Goal: Check status: Check status

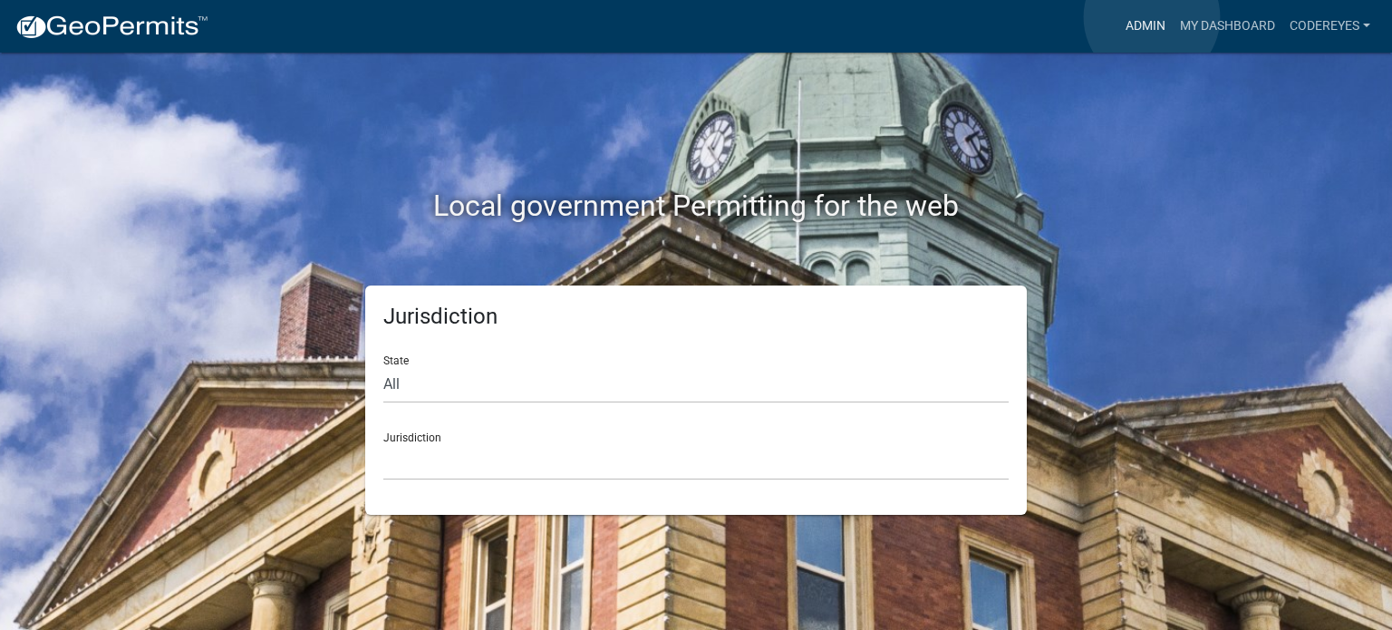
click at [1151, 17] on link "Admin" at bounding box center [1145, 26] width 54 height 34
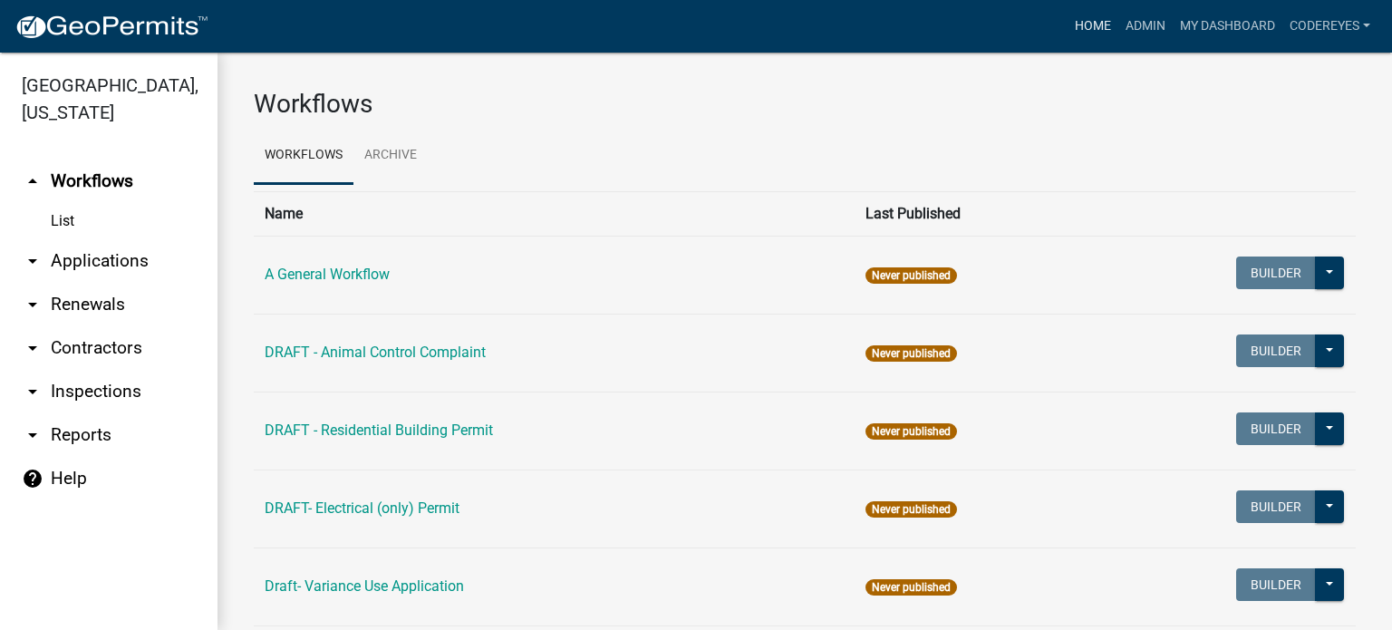
click at [1097, 17] on link "Home" at bounding box center [1092, 26] width 51 height 34
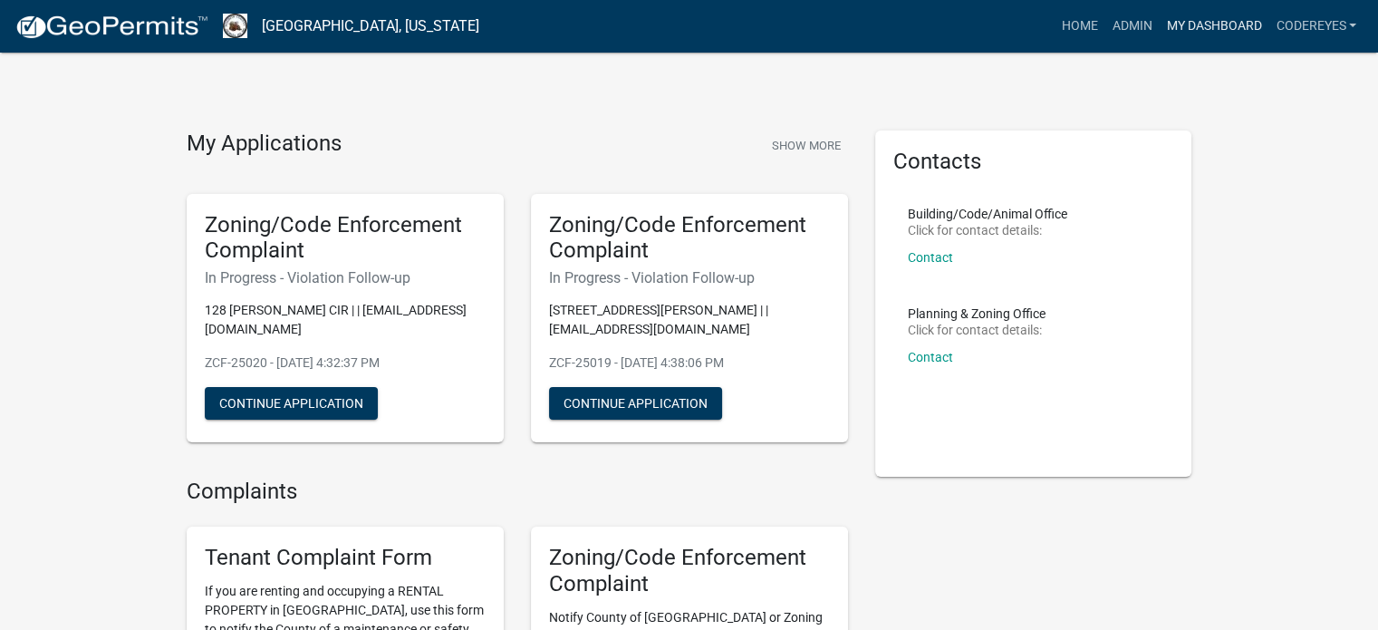
click at [1203, 28] on link "My Dashboard" at bounding box center [1214, 26] width 110 height 34
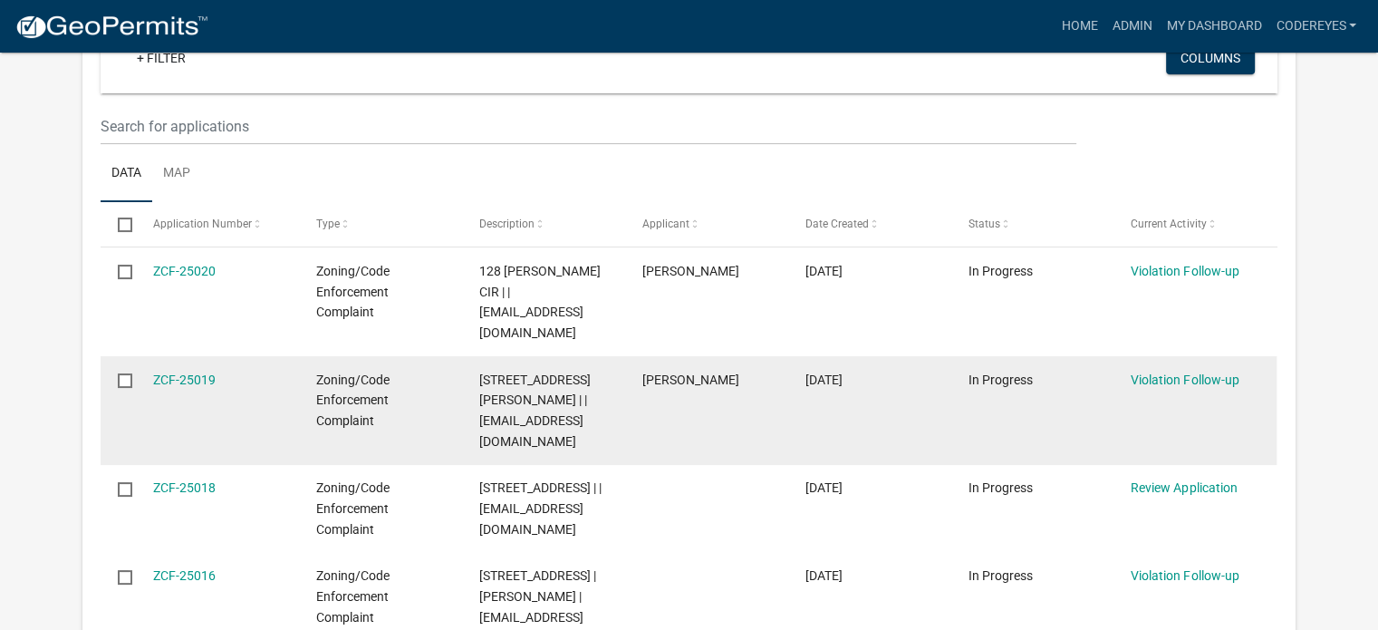
scroll to position [272, 0]
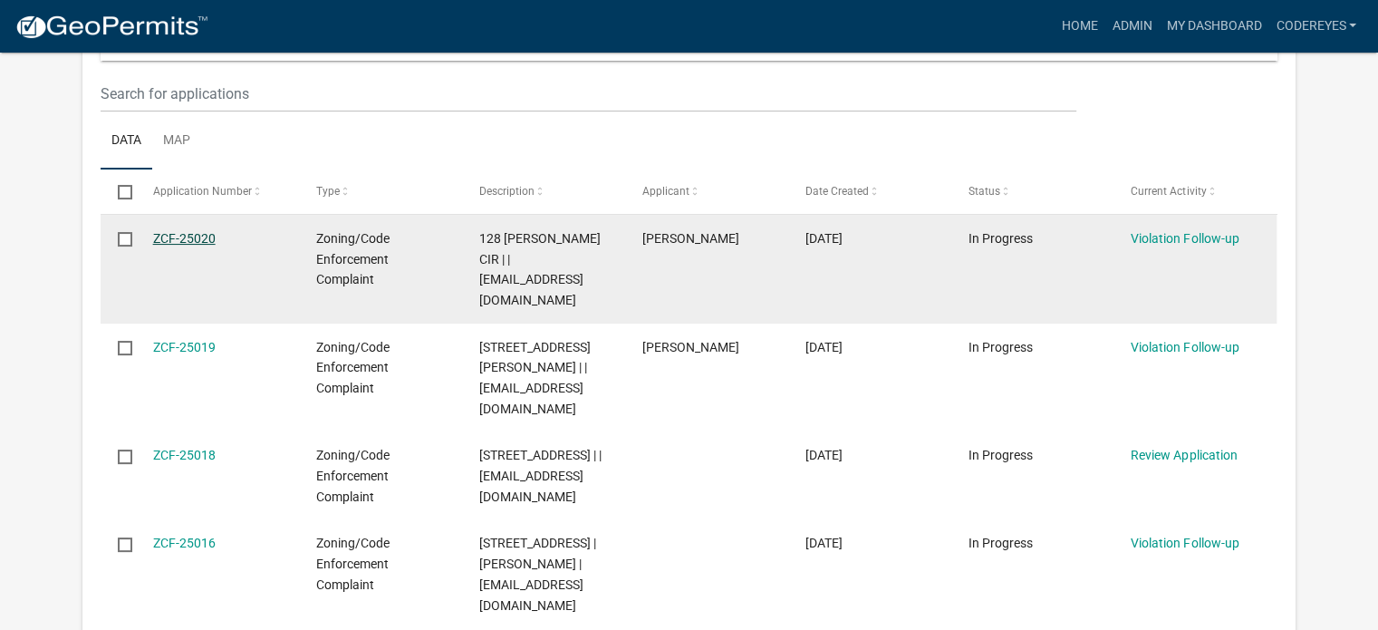
click at [204, 235] on link "ZCF-25020" at bounding box center [184, 238] width 63 height 14
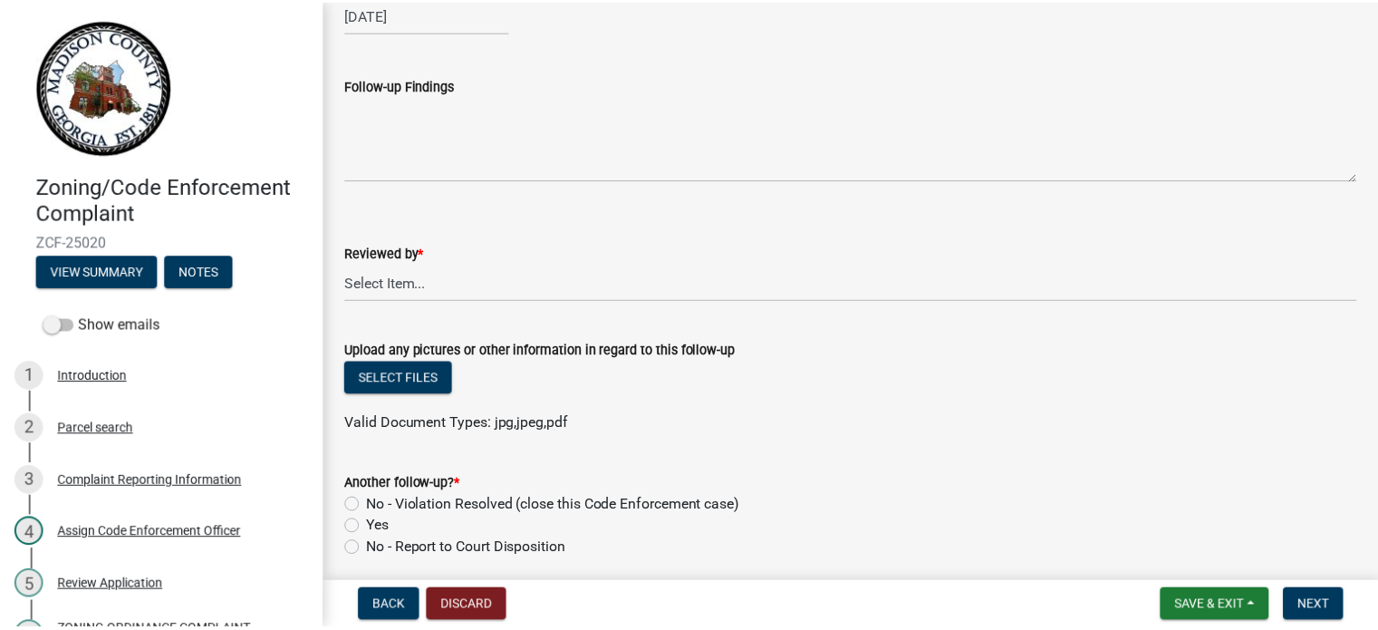
scroll to position [181, 0]
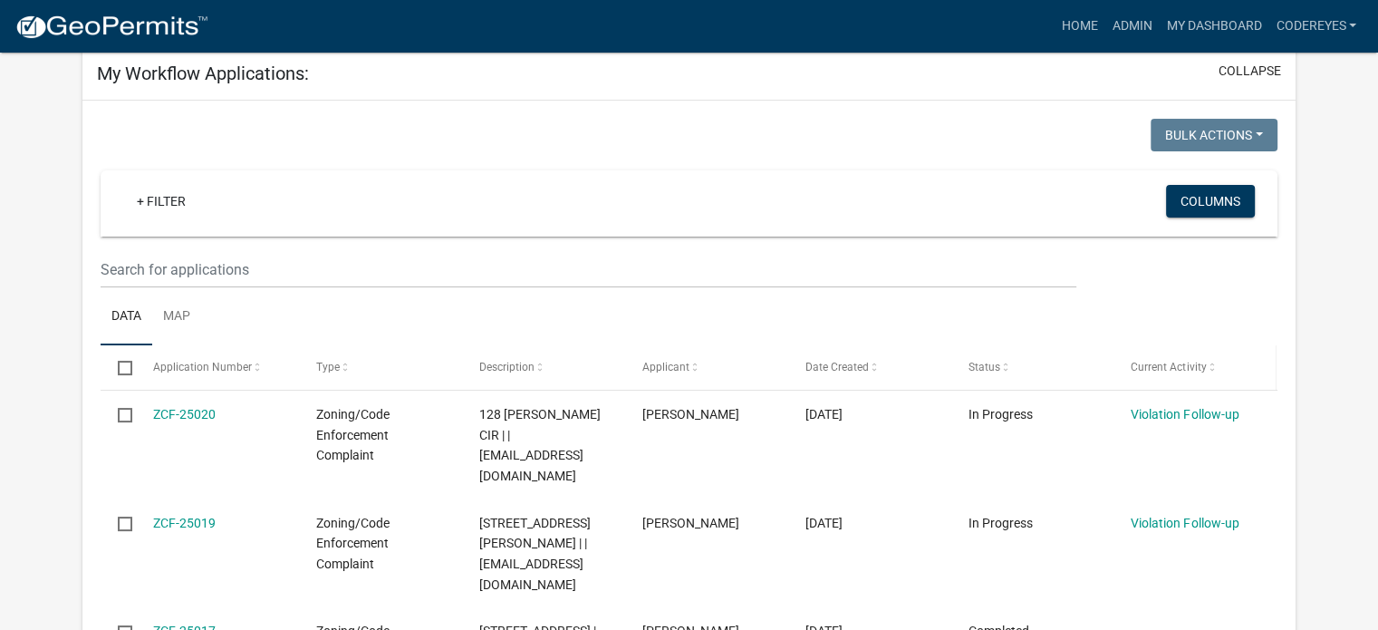
scroll to position [149, 0]
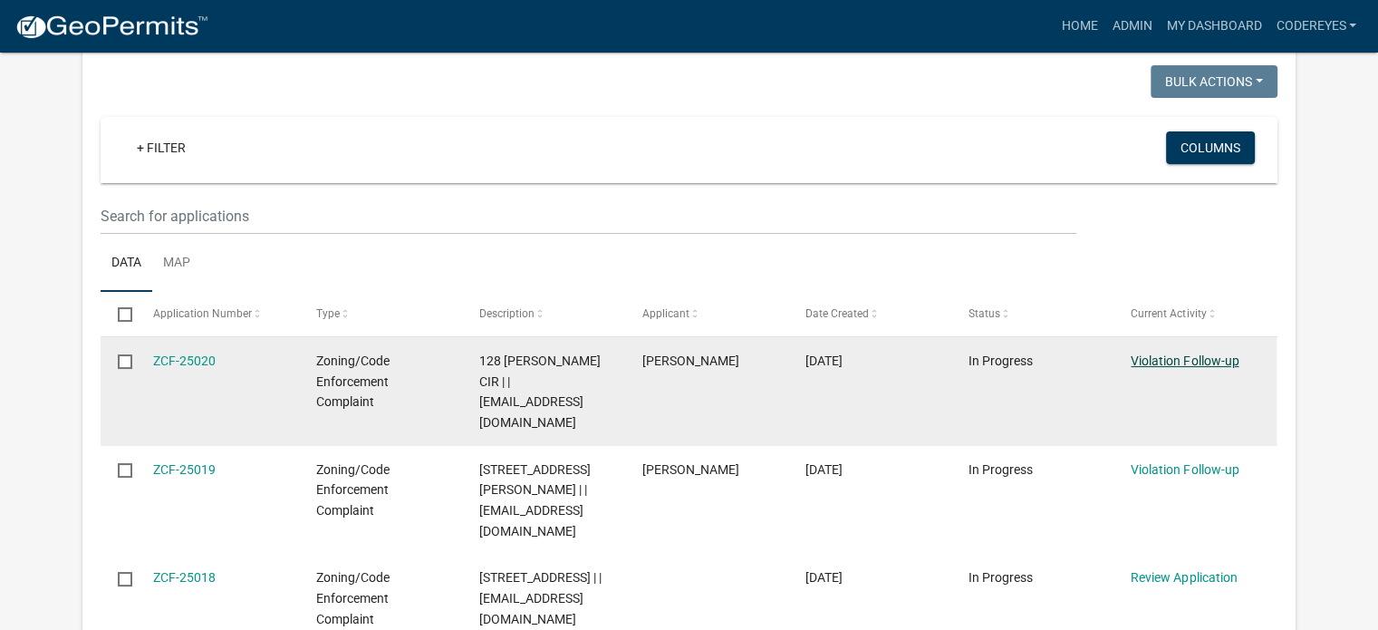
click at [1198, 356] on link "Violation Follow-up" at bounding box center [1185, 360] width 108 height 14
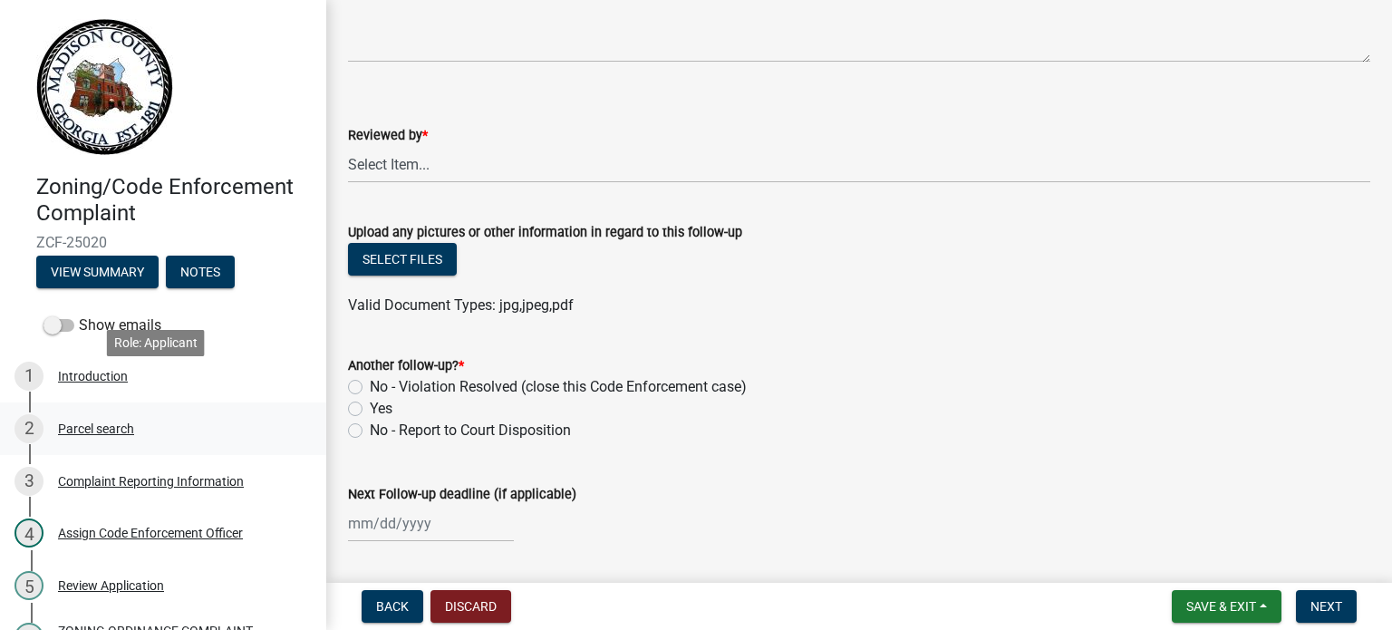
scroll to position [181, 0]
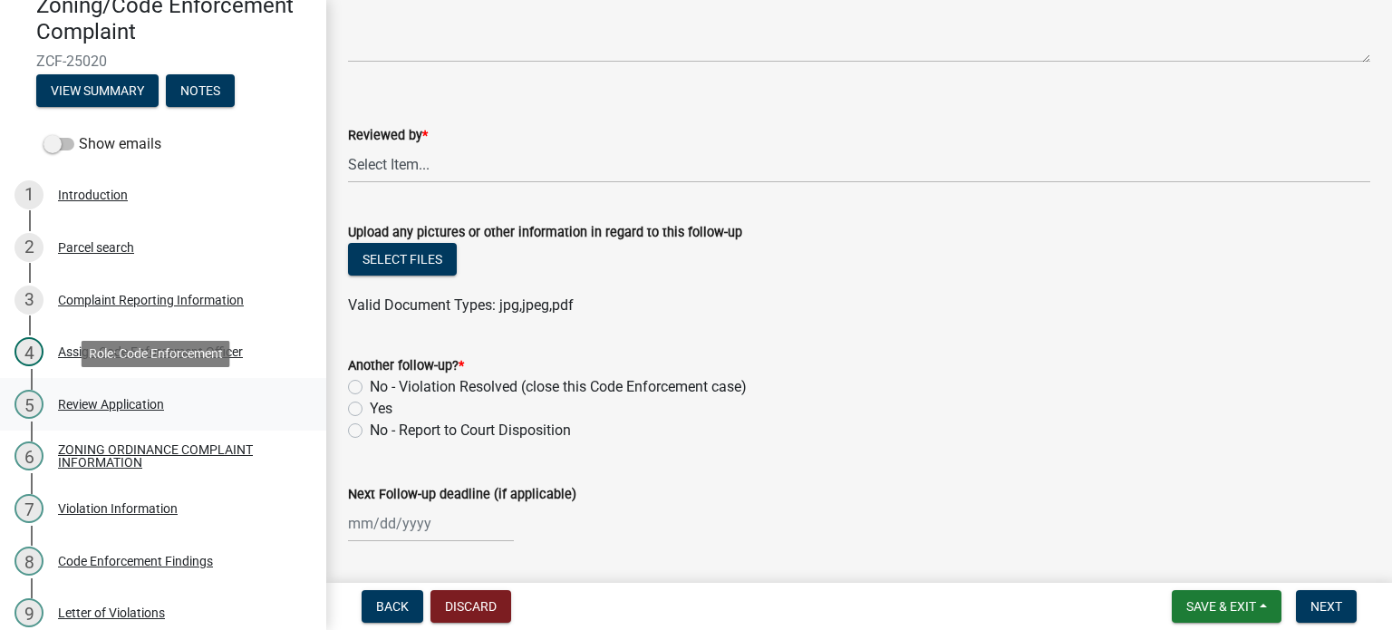
click at [149, 408] on div "Review Application" at bounding box center [111, 404] width 106 height 13
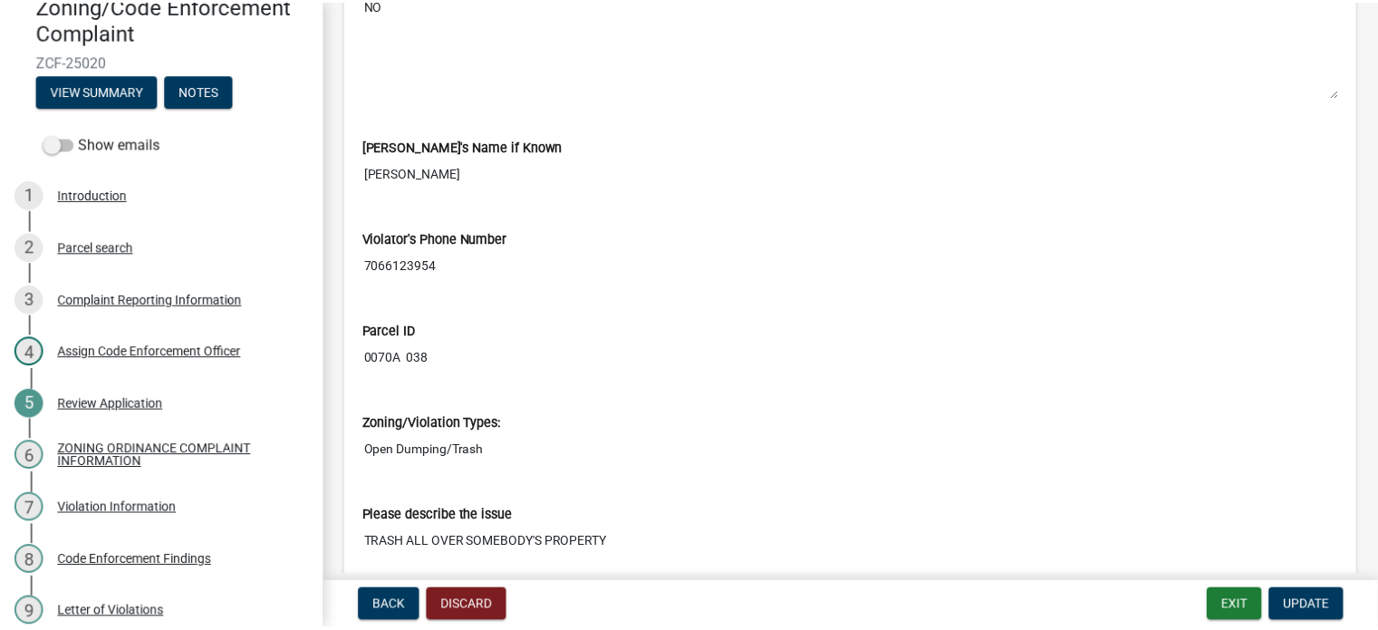
scroll to position [2265, 0]
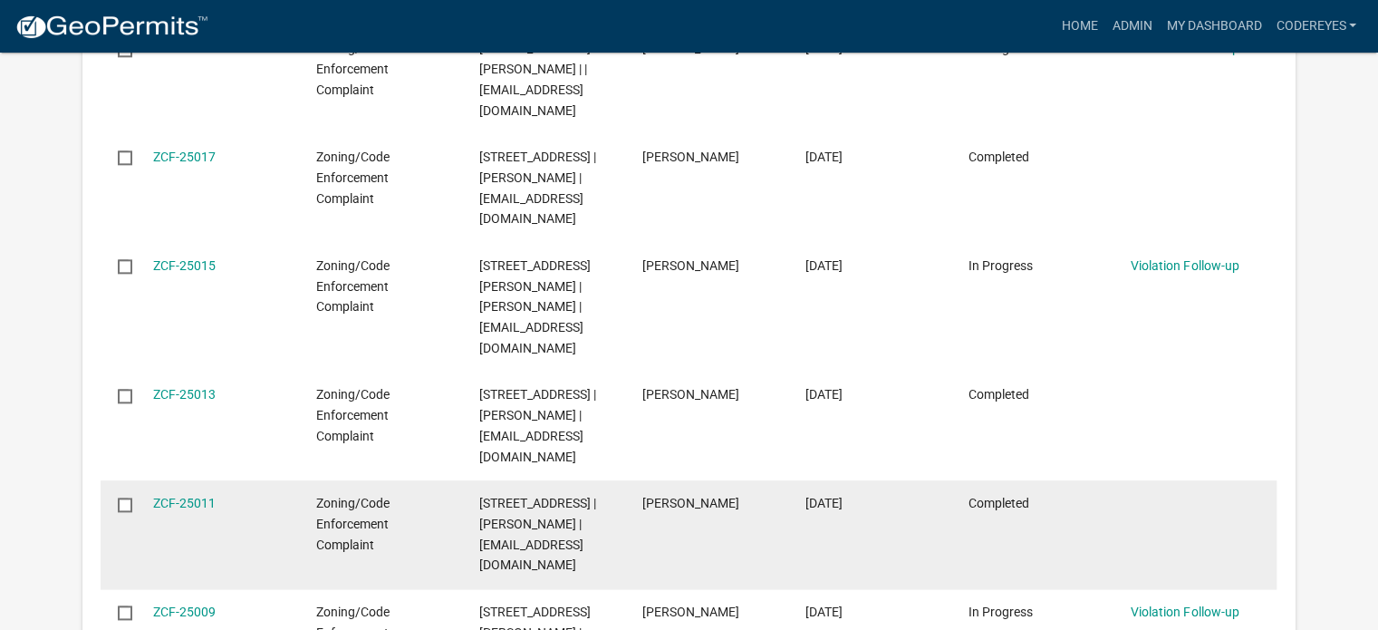
scroll to position [2236, 0]
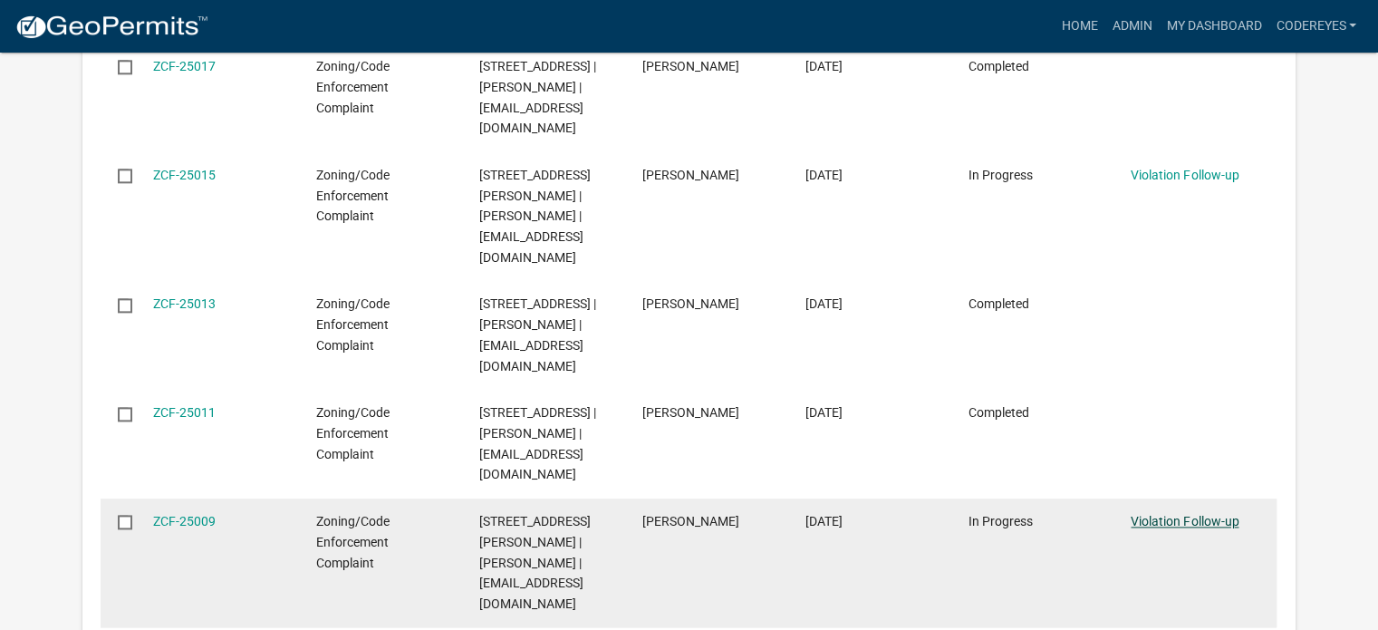
click at [1194, 514] on link "Violation Follow-up" at bounding box center [1185, 521] width 108 height 14
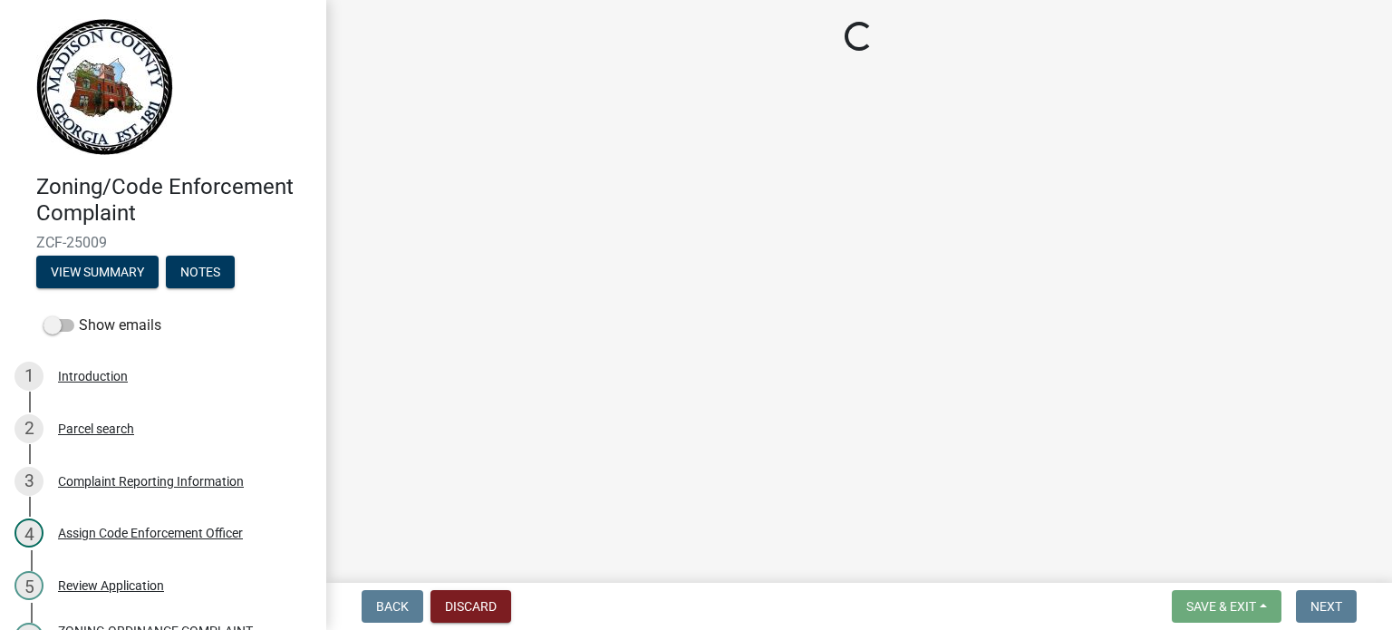
select select "15cef3d5-b24b-419c-9705-13d37cd592c2"
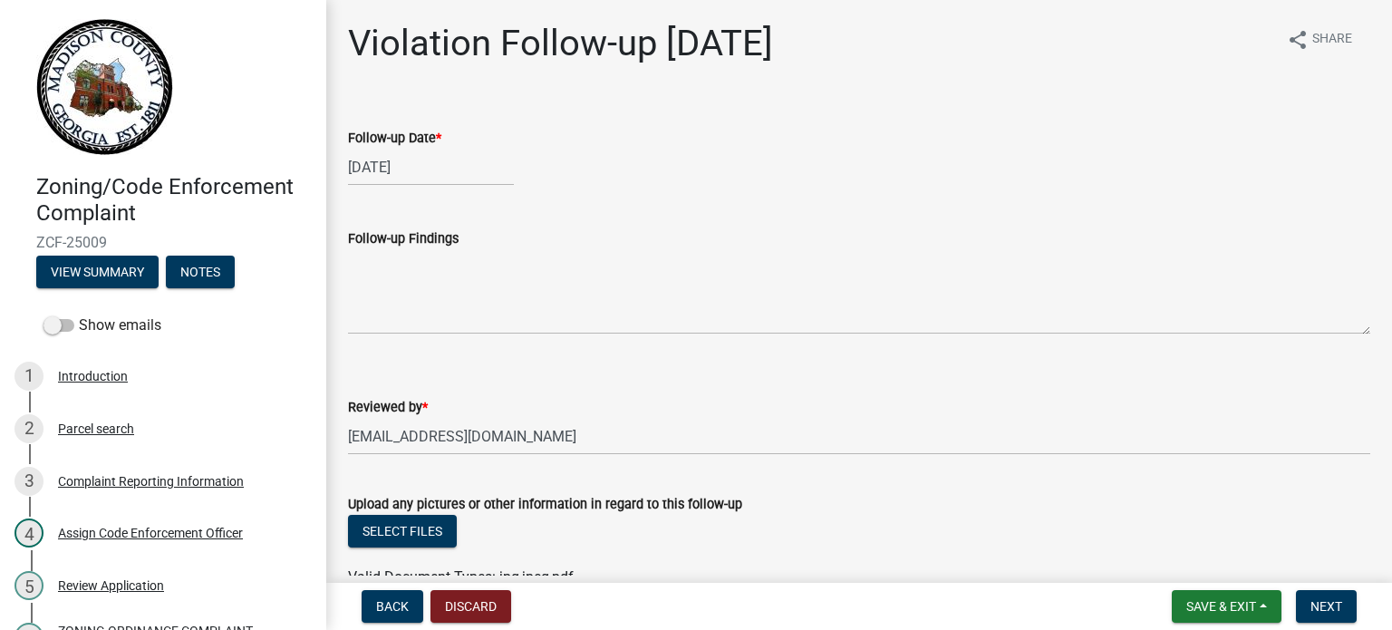
scroll to position [181, 0]
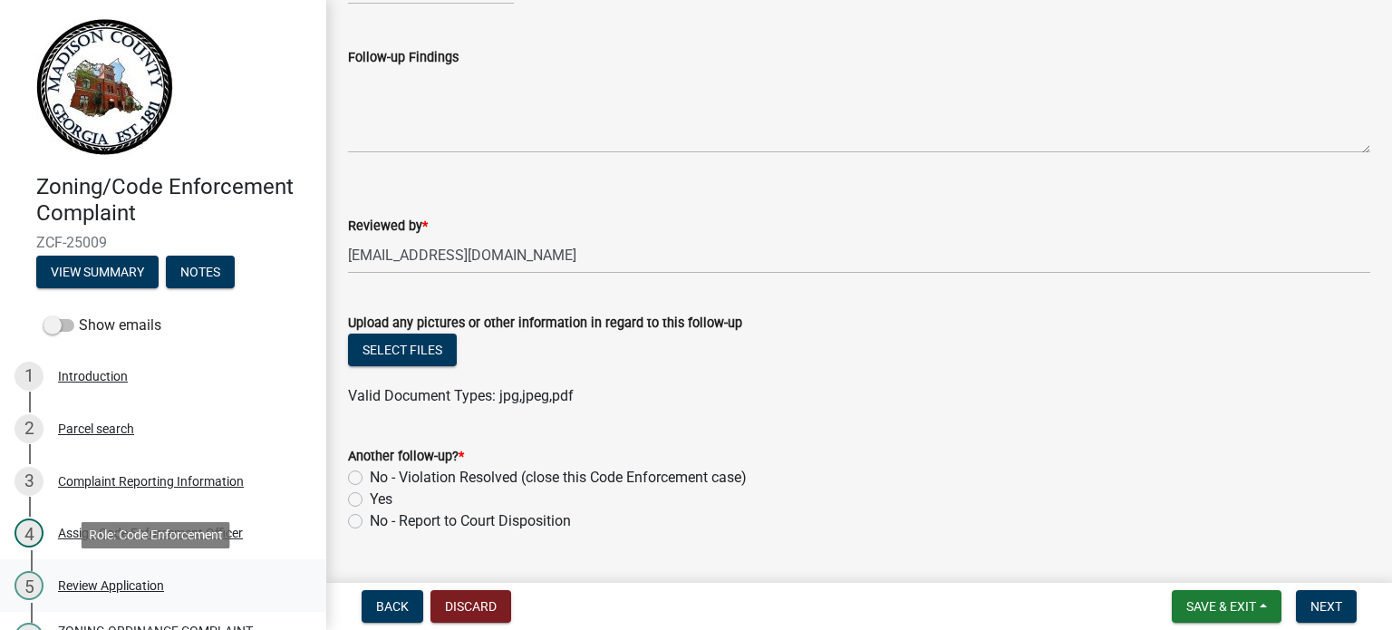
click at [139, 579] on div "Review Application" at bounding box center [111, 585] width 106 height 13
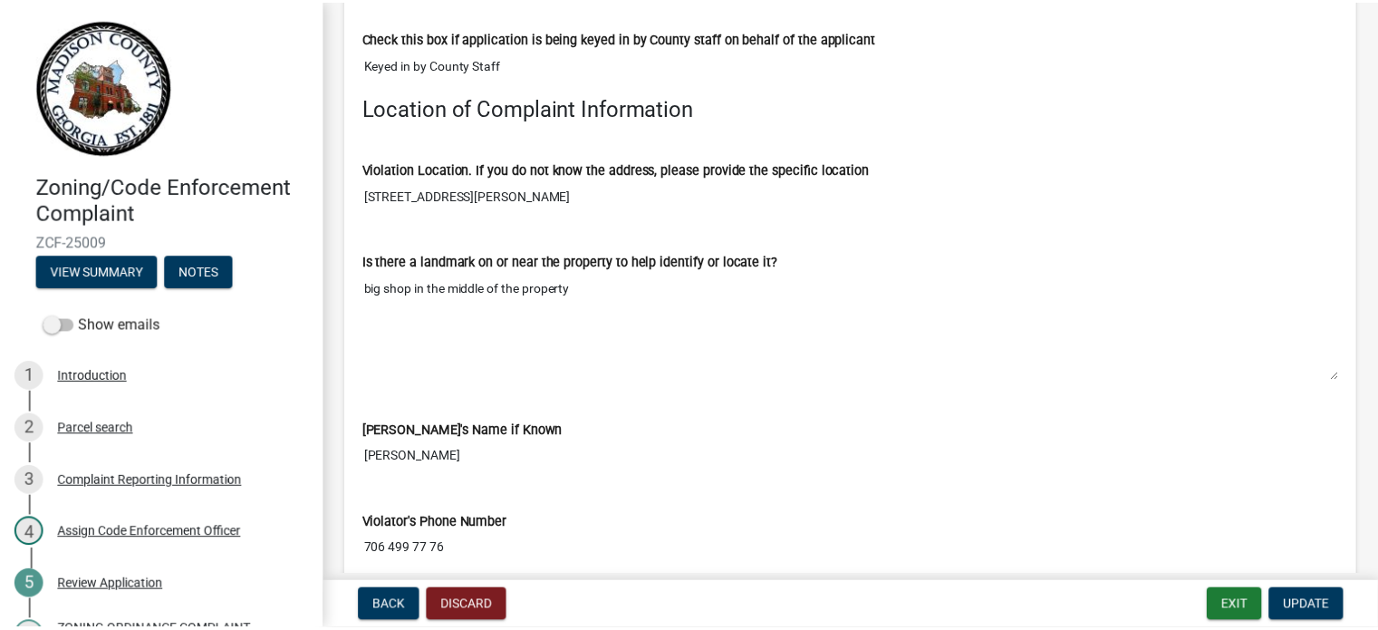
scroll to position [1993, 0]
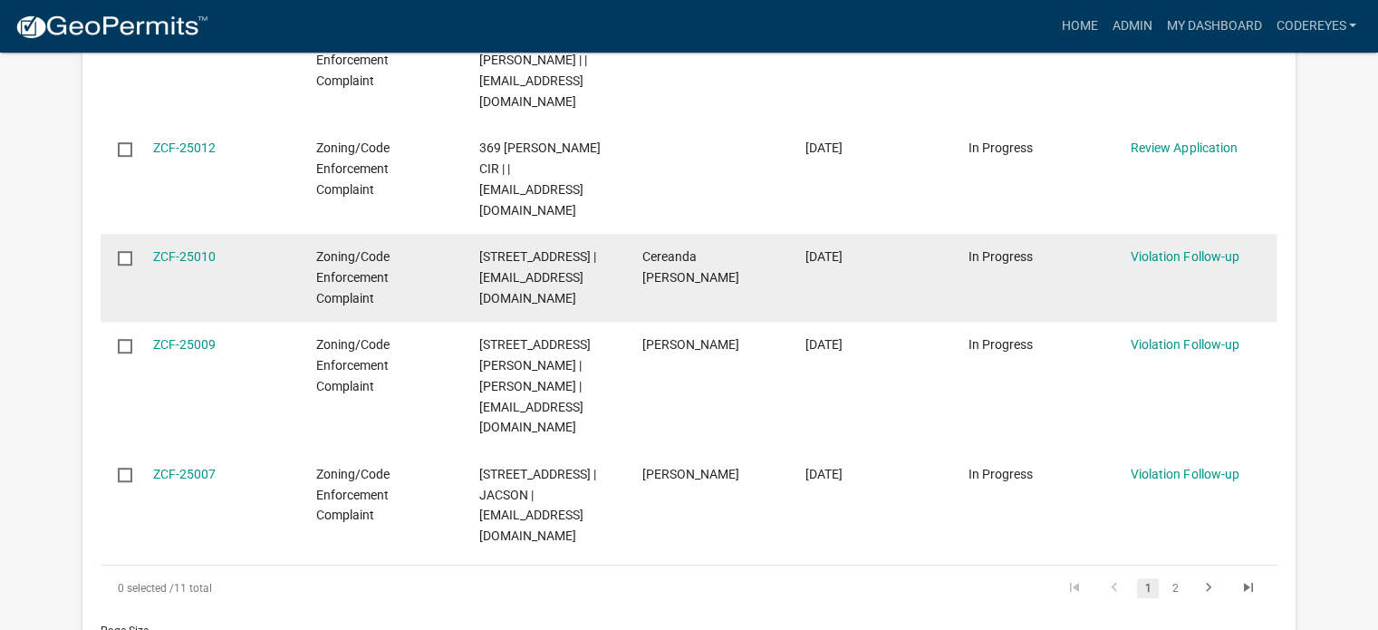
scroll to position [1055, 0]
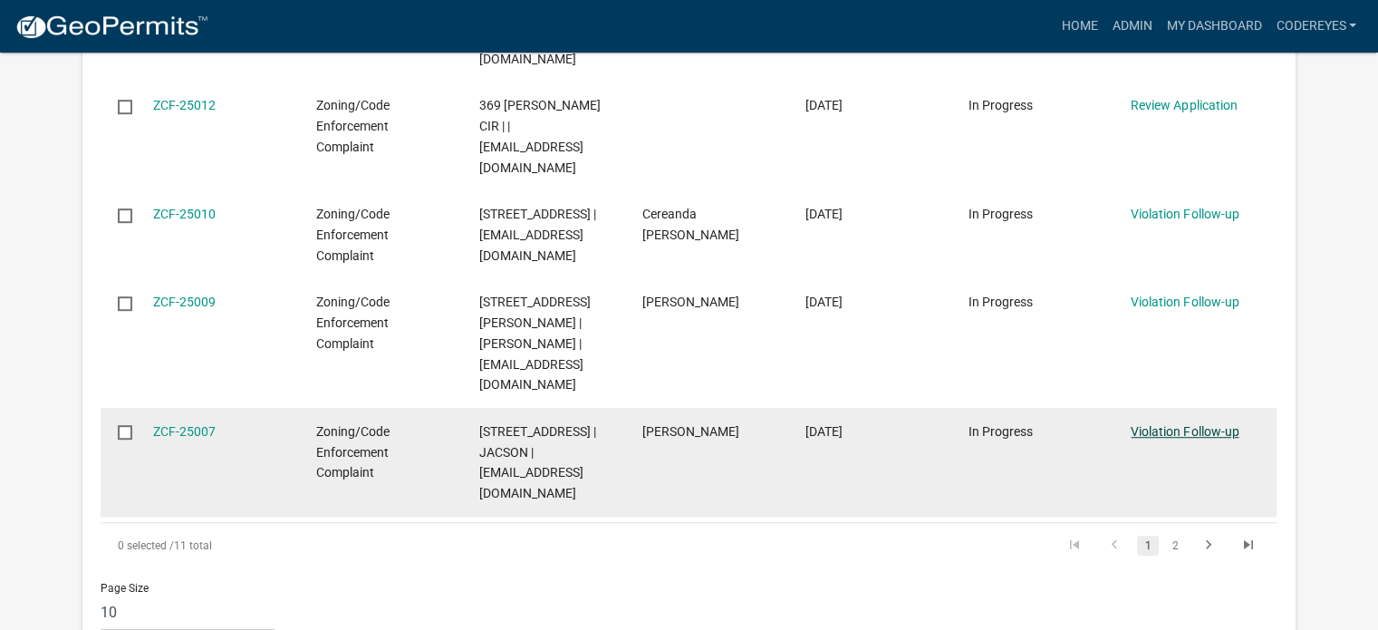
click at [1182, 426] on link "Violation Follow-up" at bounding box center [1185, 431] width 108 height 14
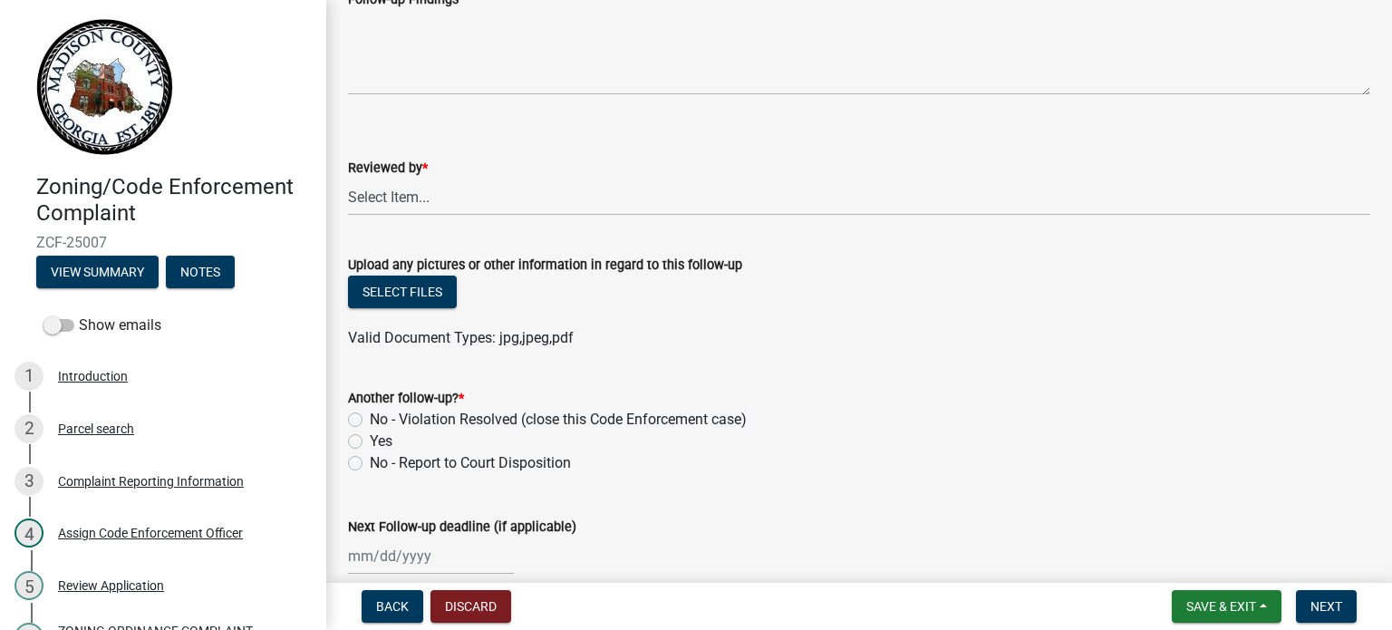
scroll to position [272, 0]
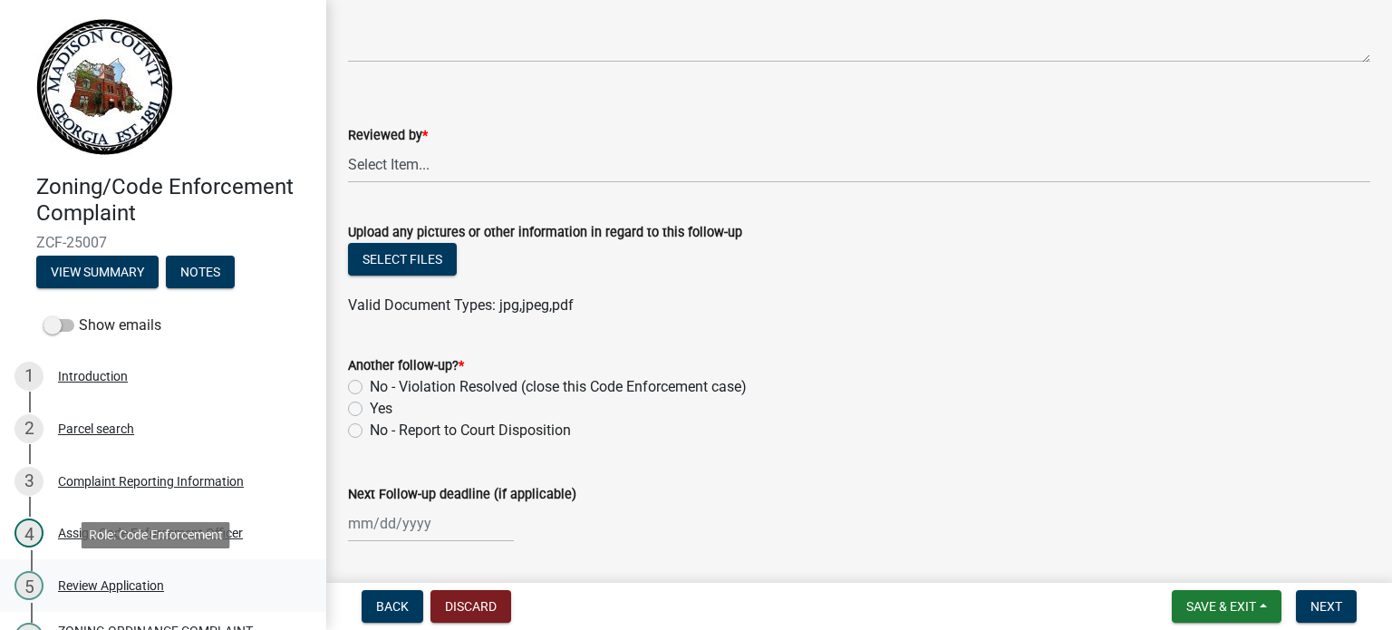
click at [141, 581] on div "Review Application" at bounding box center [111, 585] width 106 height 13
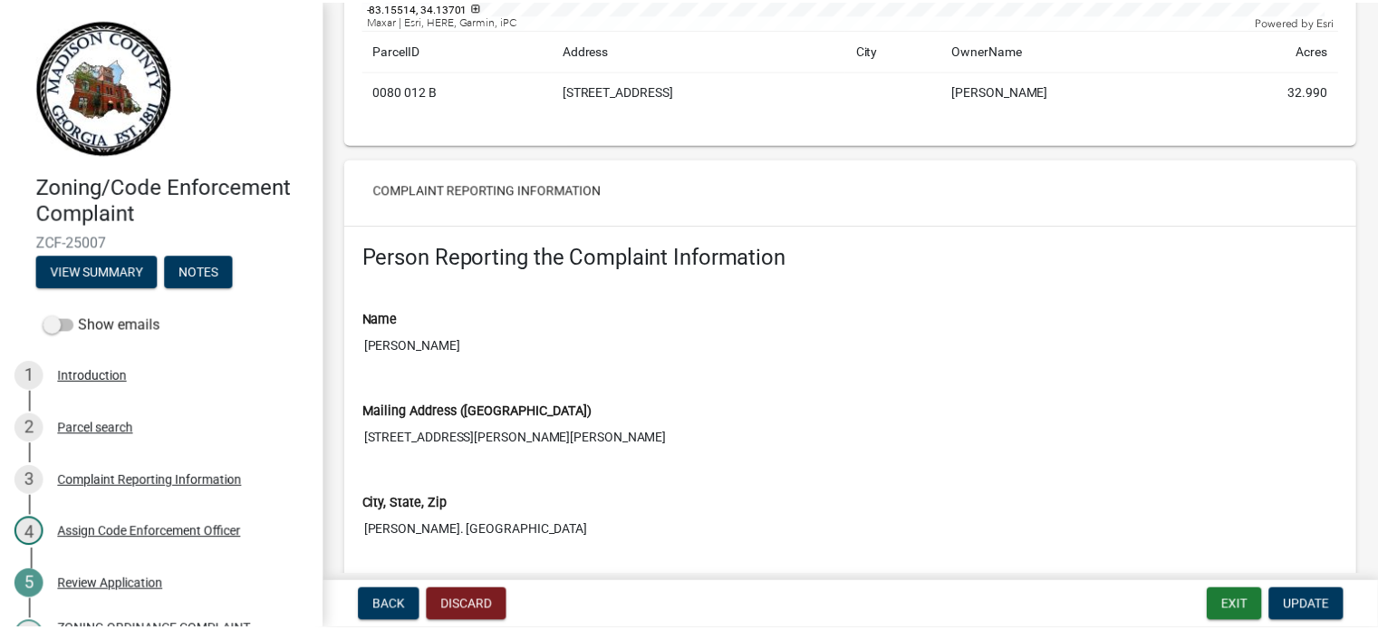
scroll to position [1178, 0]
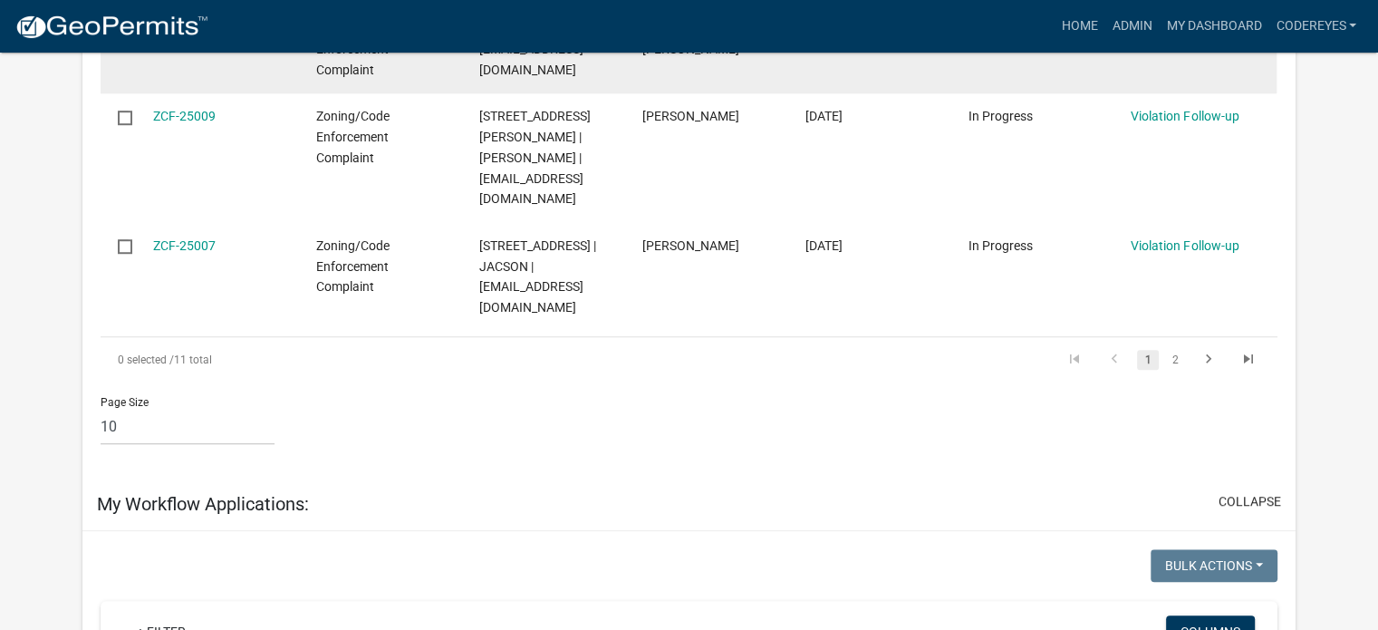
scroll to position [1268, 0]
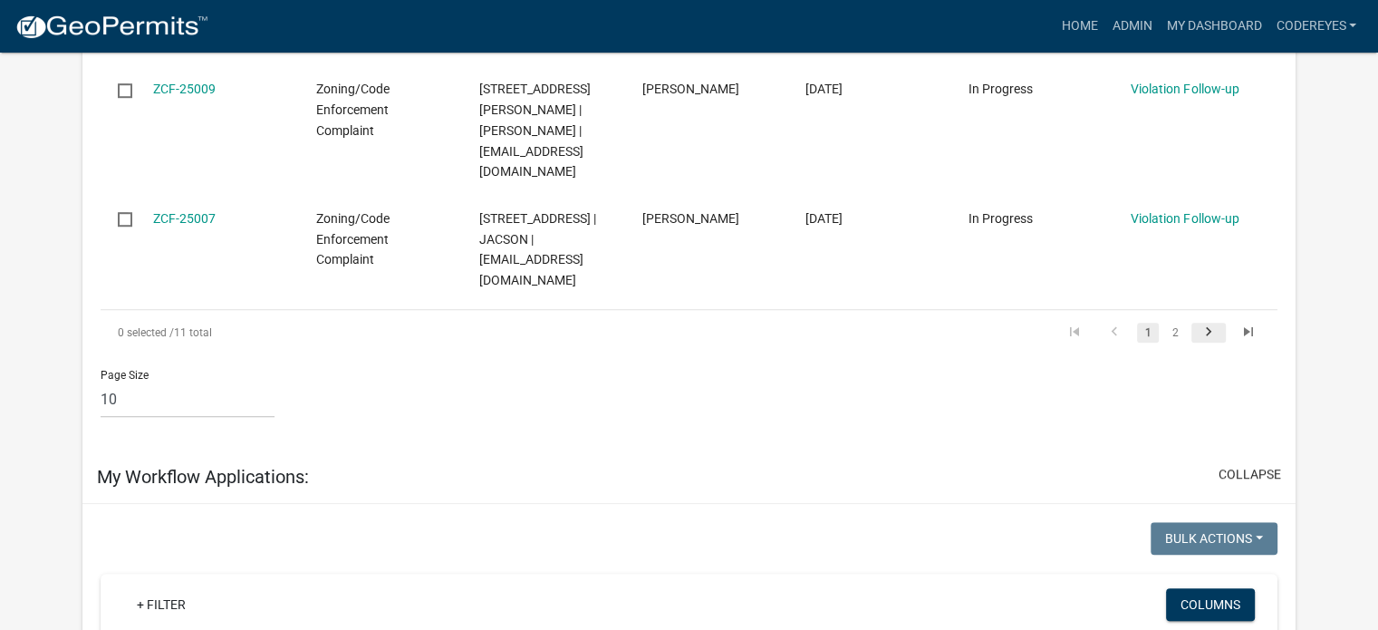
click at [1217, 345] on icon "go to next page" at bounding box center [1209, 334] width 24 height 22
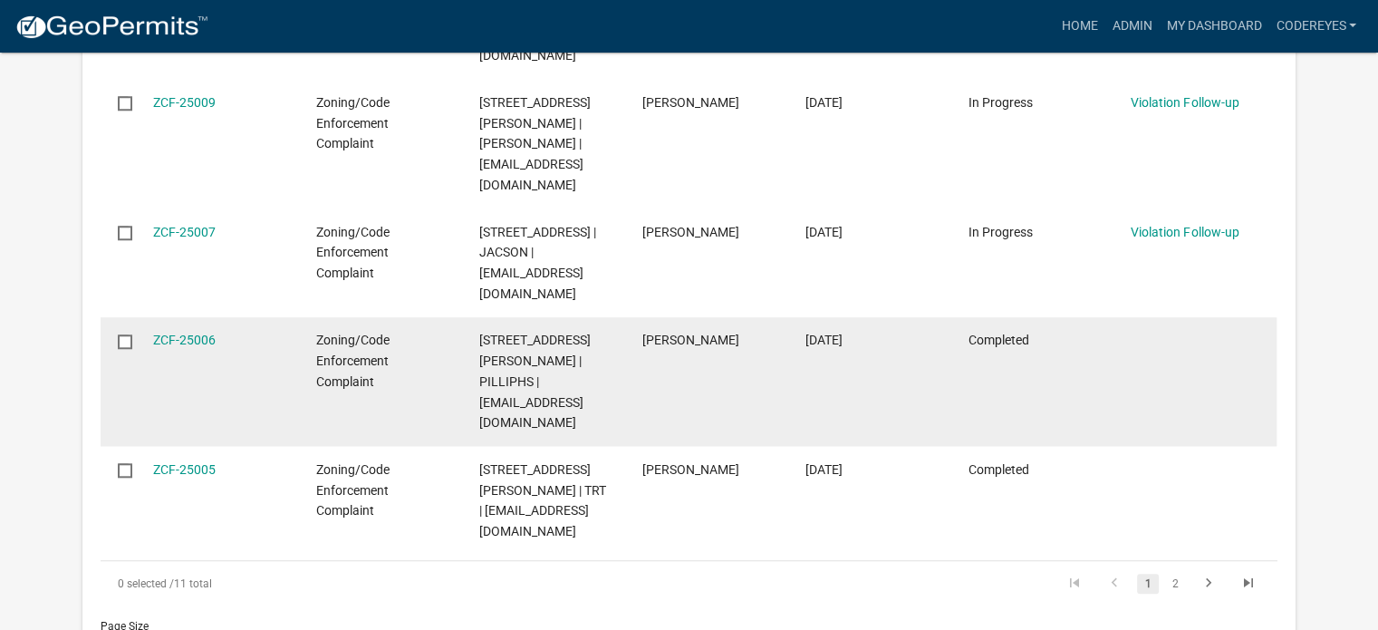
scroll to position [1721, 0]
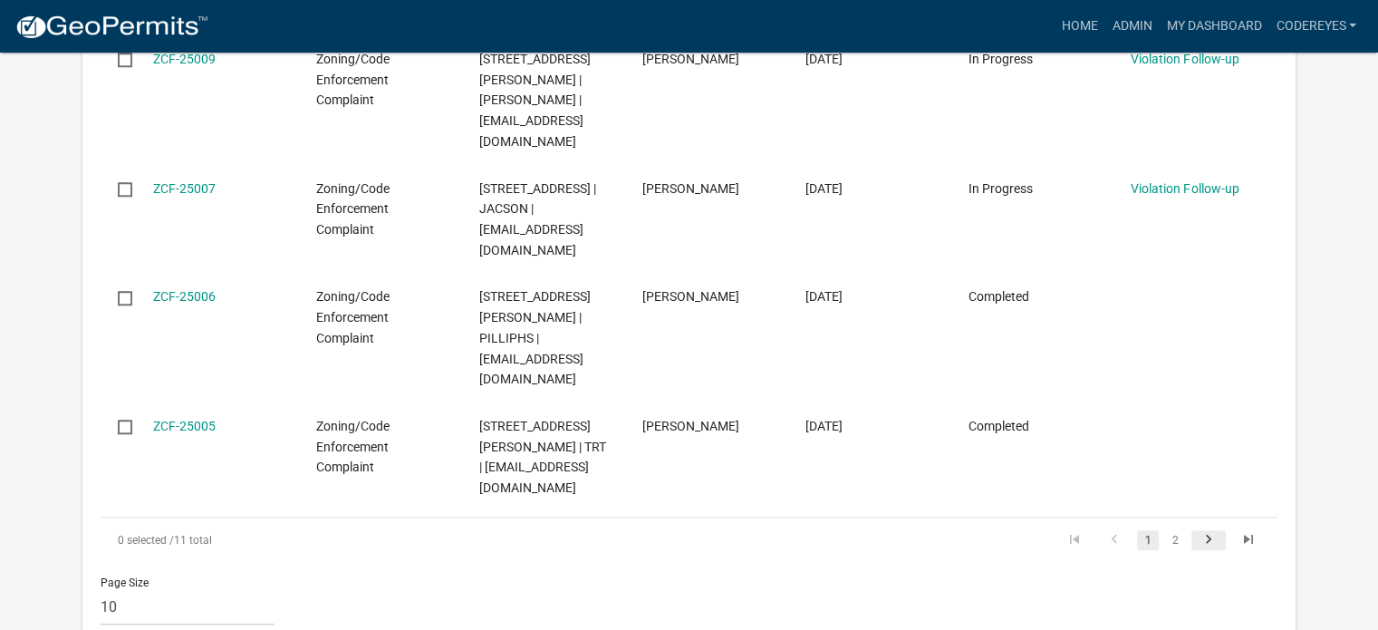
click at [1215, 531] on icon "go to next page" at bounding box center [1209, 542] width 24 height 22
